Goal: Task Accomplishment & Management: Use online tool/utility

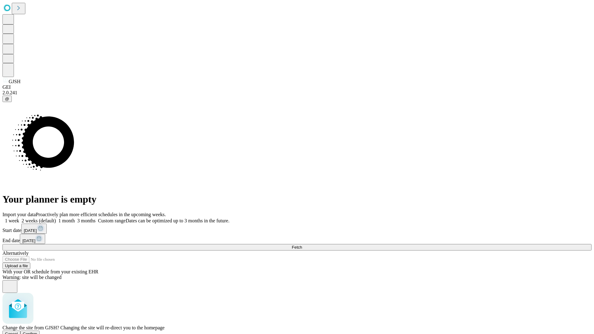
click at [37, 332] on span "Confirm" at bounding box center [30, 334] width 15 height 5
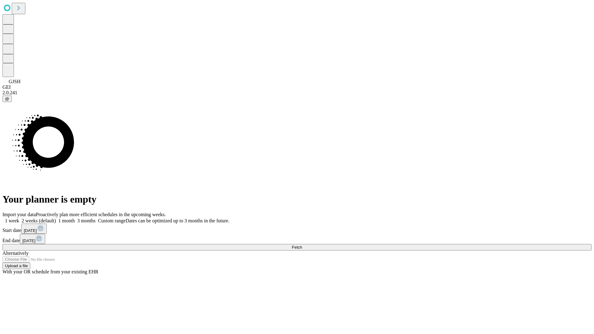
click at [56, 218] on label "2 weeks (default)" at bounding box center [37, 220] width 37 height 5
click at [302, 245] on span "Fetch" at bounding box center [297, 247] width 10 height 5
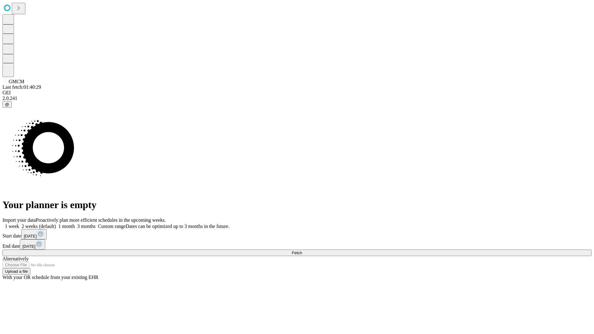
click at [56, 224] on label "2 weeks (default)" at bounding box center [37, 226] width 37 height 5
click at [302, 251] on span "Fetch" at bounding box center [297, 253] width 10 height 5
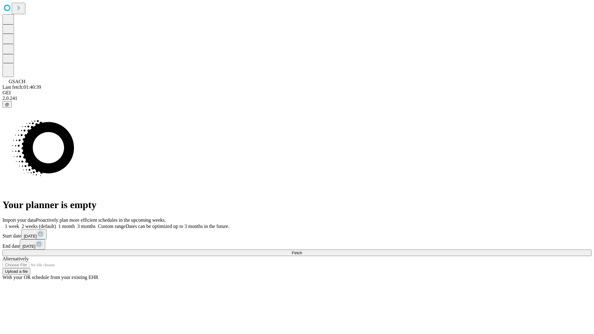
click at [56, 224] on label "2 weeks (default)" at bounding box center [37, 226] width 37 height 5
click at [302, 251] on span "Fetch" at bounding box center [297, 253] width 10 height 5
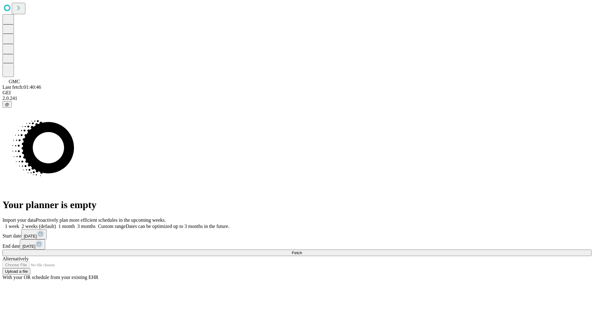
click at [302, 251] on span "Fetch" at bounding box center [297, 253] width 10 height 5
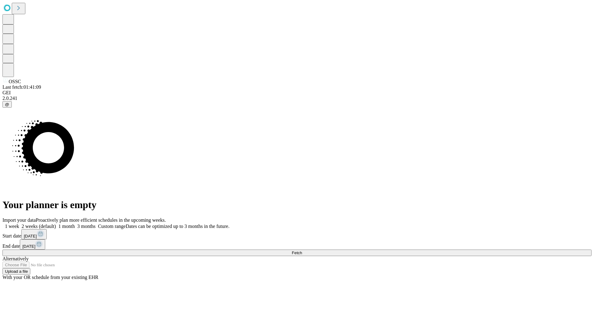
click at [56, 224] on label "2 weeks (default)" at bounding box center [37, 226] width 37 height 5
click at [302, 251] on span "Fetch" at bounding box center [297, 253] width 10 height 5
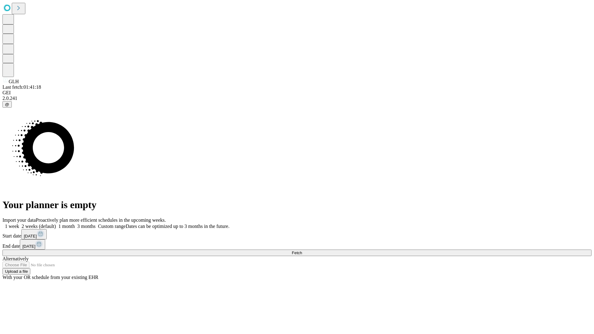
click at [56, 224] on label "2 weeks (default)" at bounding box center [37, 226] width 37 height 5
click at [302, 251] on span "Fetch" at bounding box center [297, 253] width 10 height 5
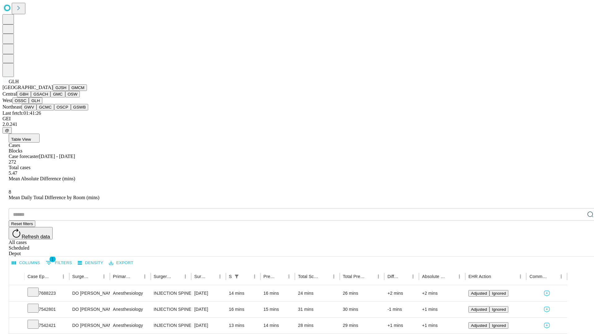
click at [37, 110] on button "GWV" at bounding box center [29, 107] width 15 height 6
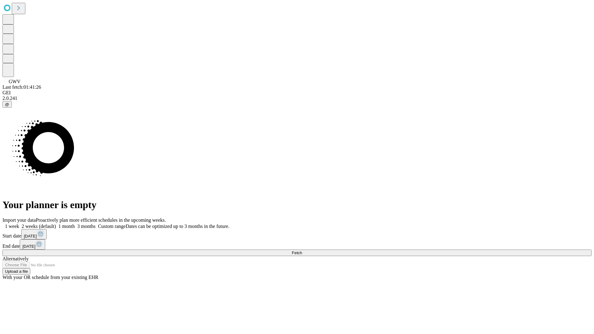
click at [302, 251] on span "Fetch" at bounding box center [297, 253] width 10 height 5
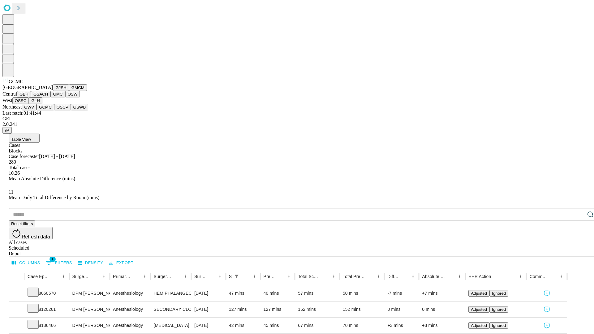
click at [54, 110] on button "OSCP" at bounding box center [62, 107] width 17 height 6
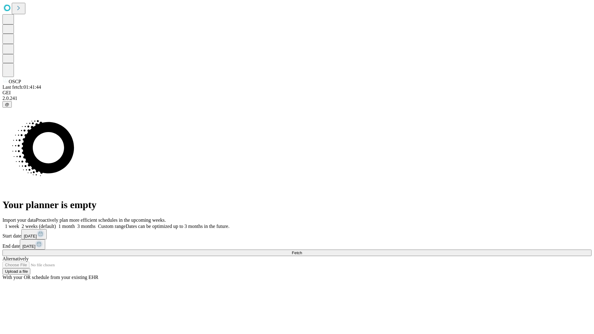
click at [56, 224] on label "2 weeks (default)" at bounding box center [37, 226] width 37 height 5
click at [302, 251] on span "Fetch" at bounding box center [297, 253] width 10 height 5
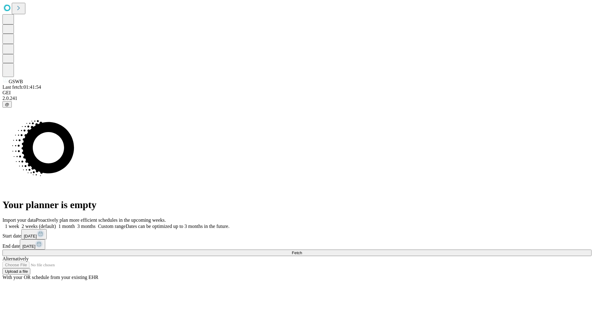
click at [56, 224] on label "2 weeks (default)" at bounding box center [37, 226] width 37 height 5
click at [302, 251] on span "Fetch" at bounding box center [297, 253] width 10 height 5
